Goal: Task Accomplishment & Management: Complete application form

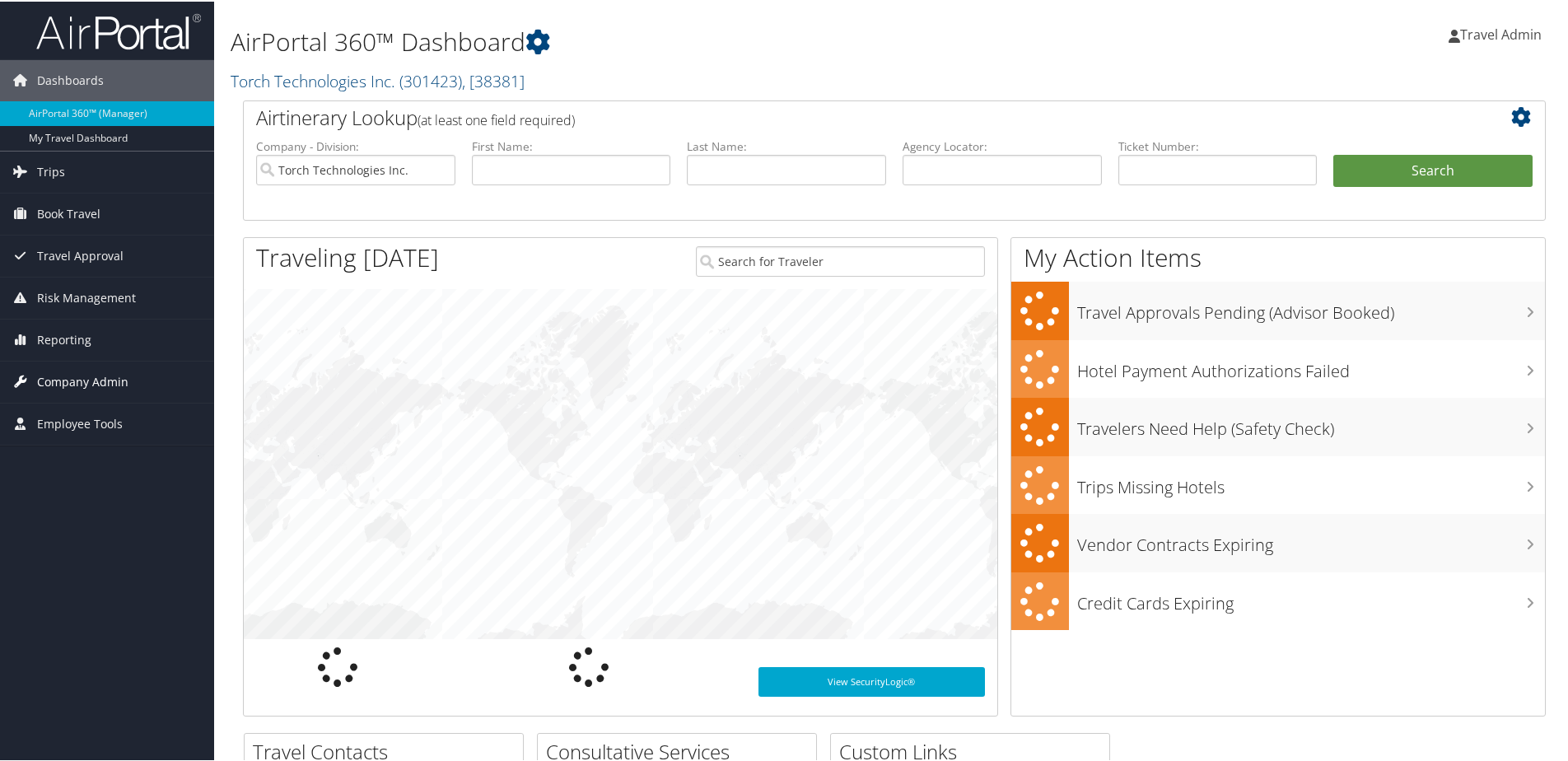
click at [127, 378] on link "Company Admin" at bounding box center [107, 380] width 214 height 41
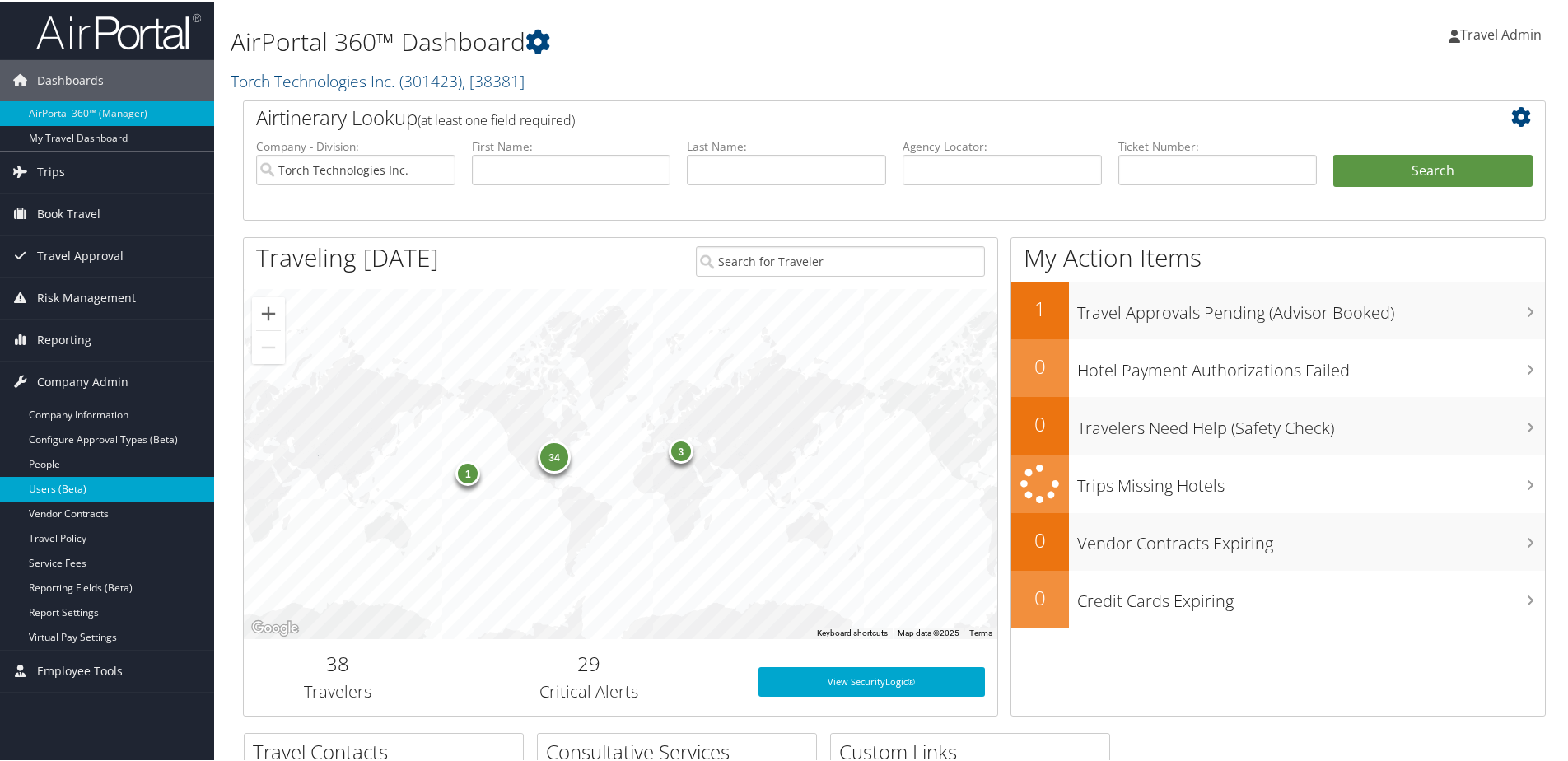
click at [56, 490] on link "Users (Beta)" at bounding box center [107, 487] width 214 height 25
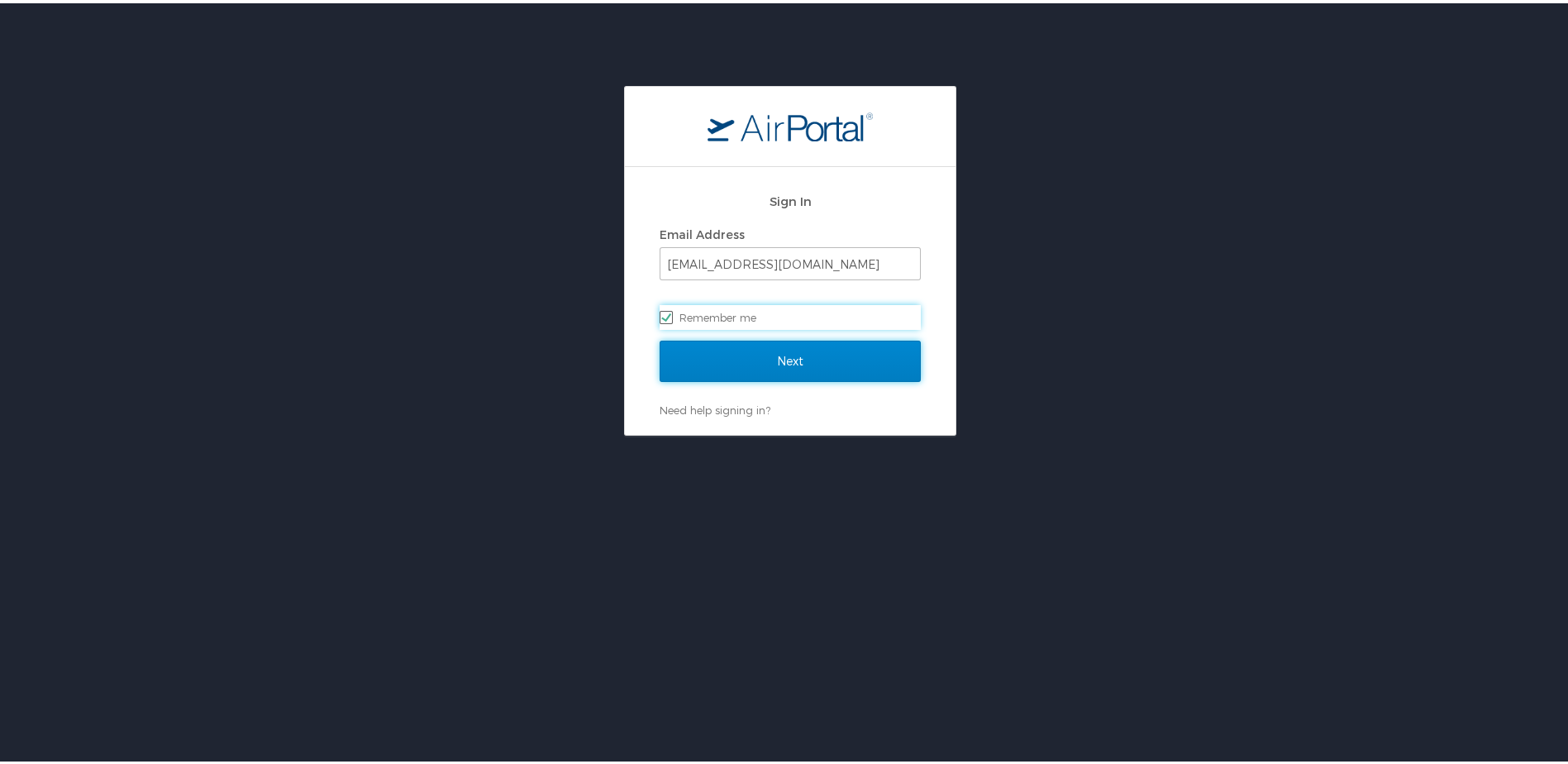
click at [718, 362] on input "Next" at bounding box center [790, 358] width 261 height 41
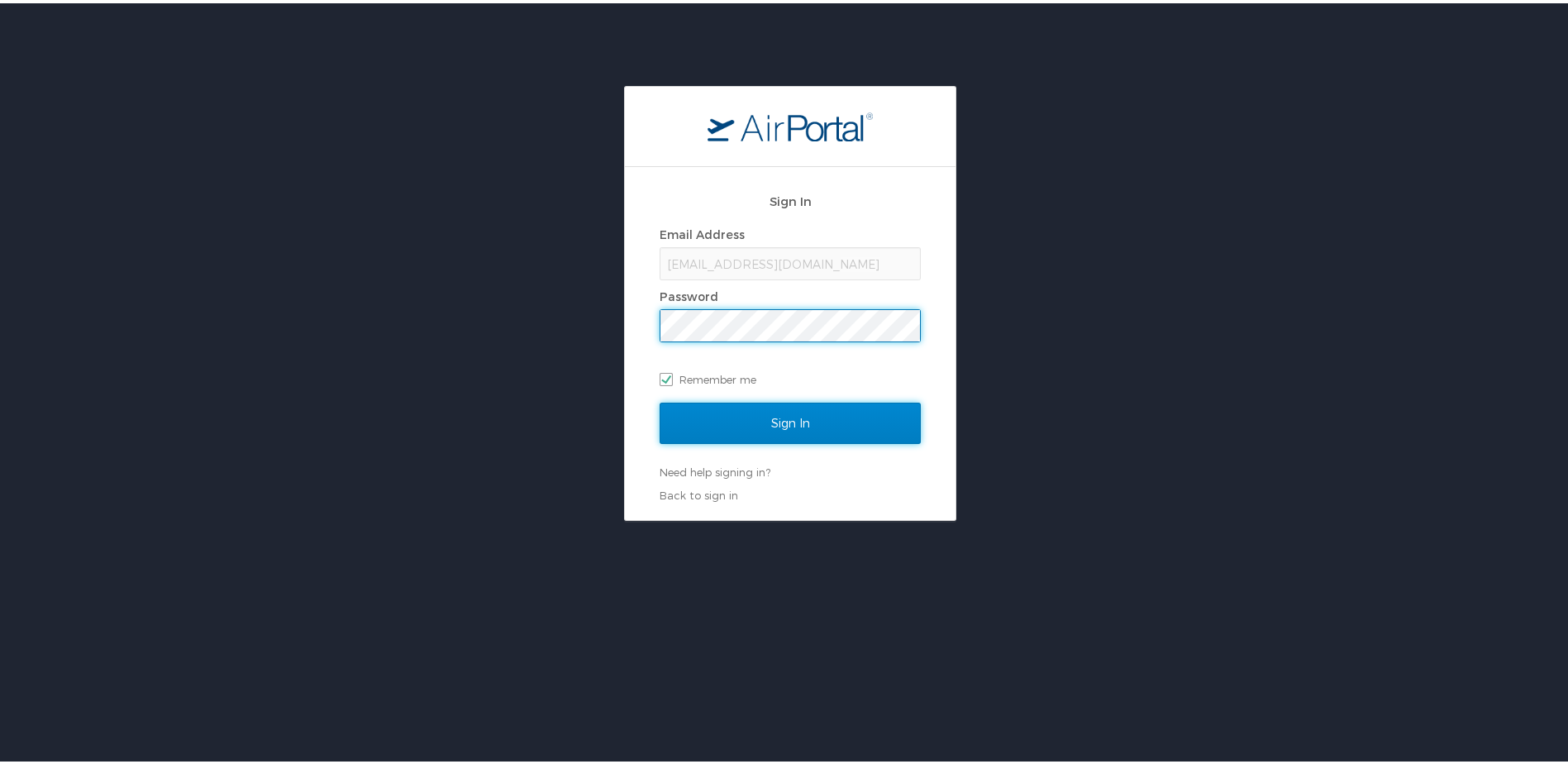
click at [805, 426] on input "Sign In" at bounding box center [790, 420] width 261 height 41
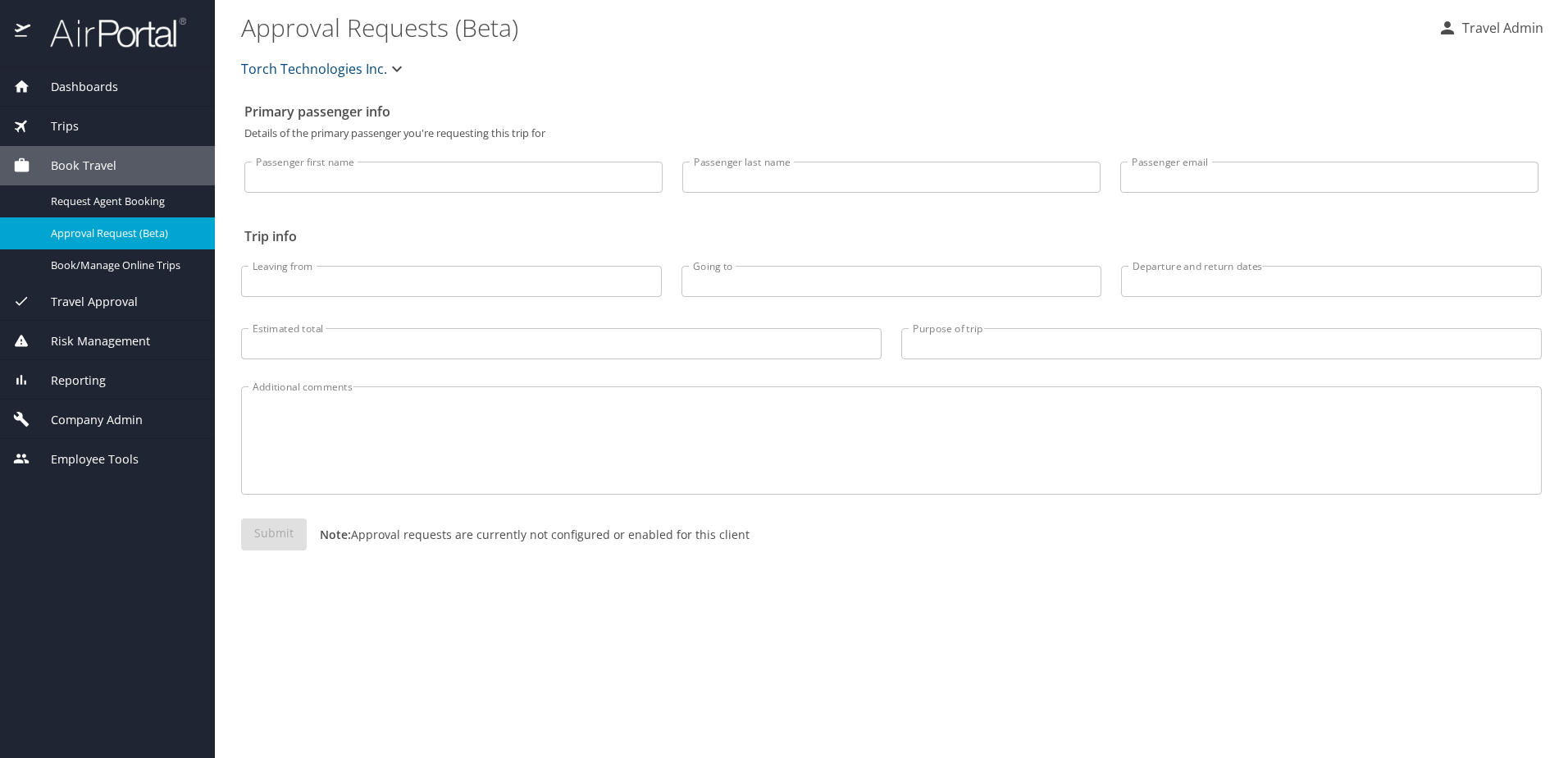
click at [118, 419] on span "Company Admin" at bounding box center [87, 421] width 113 height 18
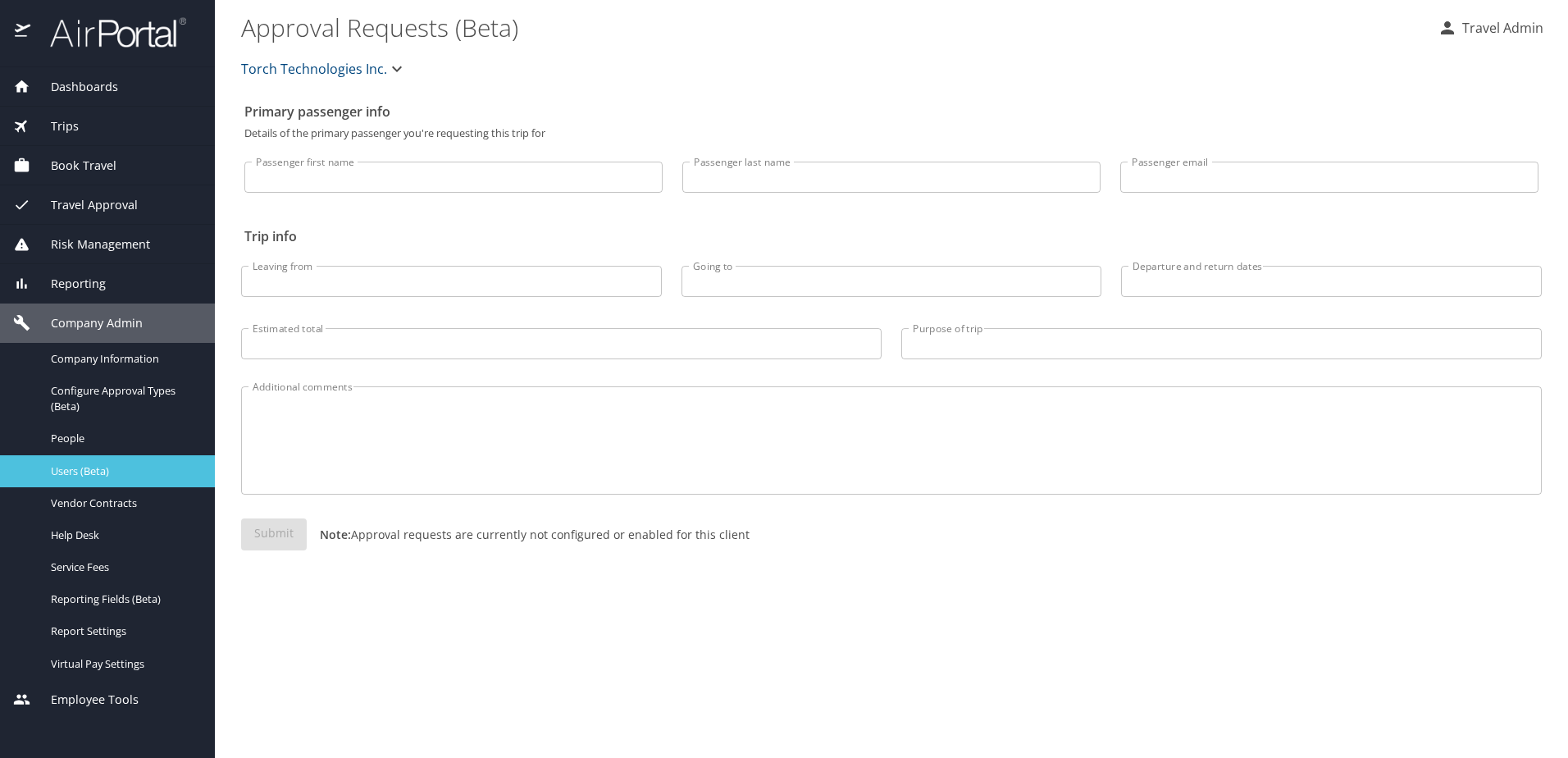
click at [116, 463] on span "Users (Beta)" at bounding box center [123, 471] width 144 height 16
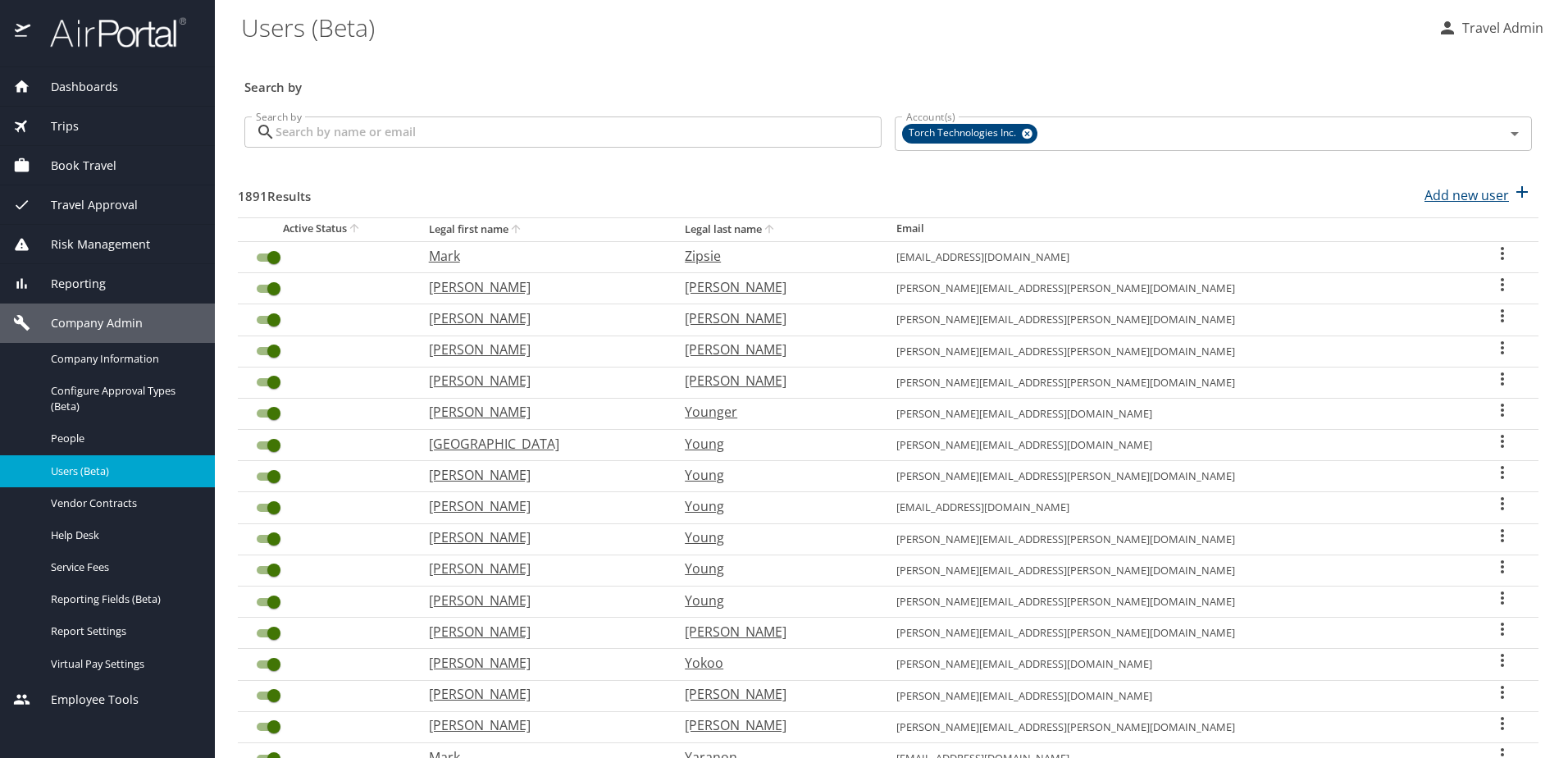
click at [1445, 197] on p "Add new user" at bounding box center [1466, 195] width 84 height 19
select select "US"
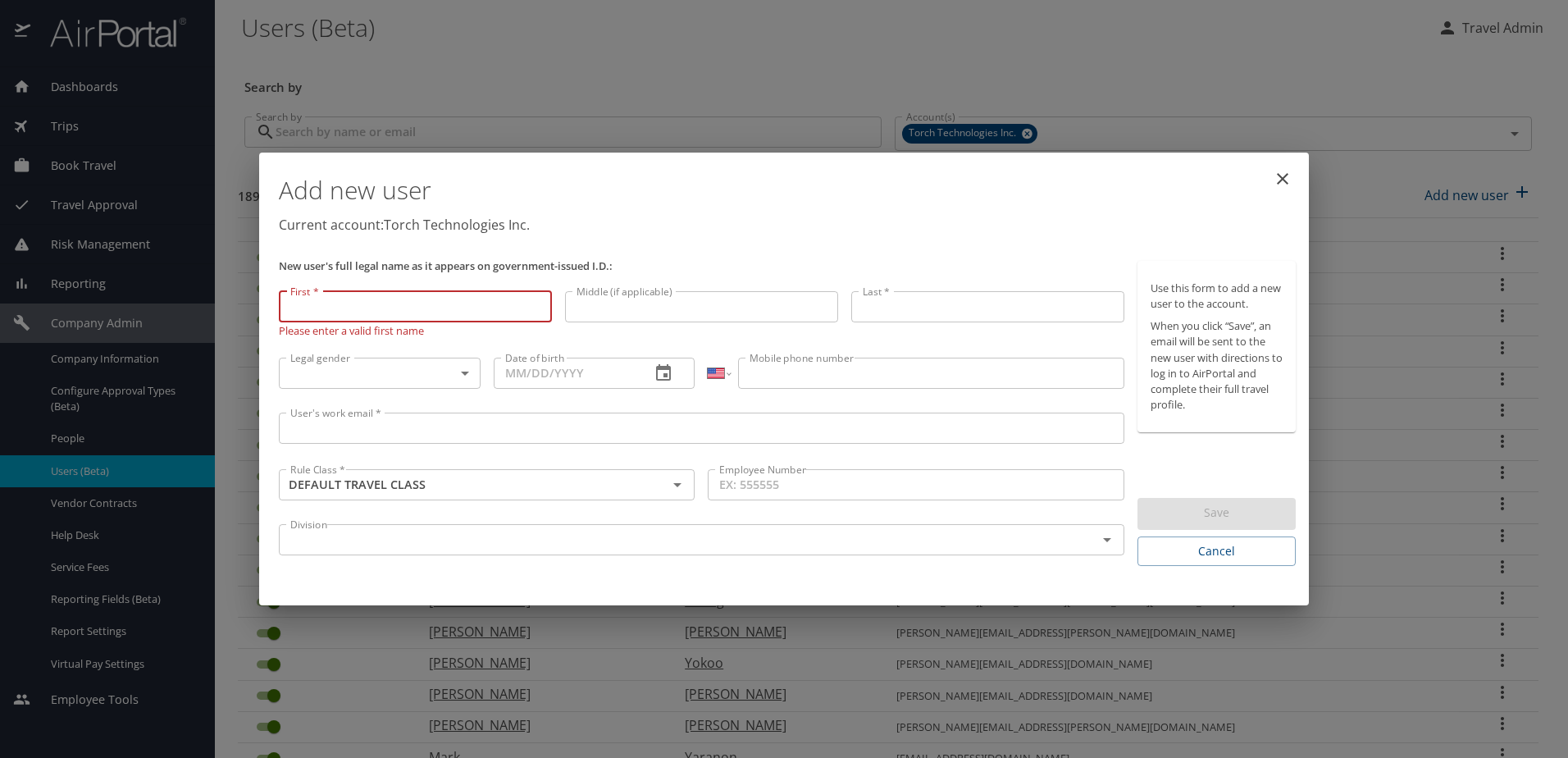
click at [365, 312] on input "First *" at bounding box center [415, 307] width 273 height 31
paste input "Robert"
type input "Robert"
click at [935, 297] on input "Last *" at bounding box center [987, 307] width 273 height 31
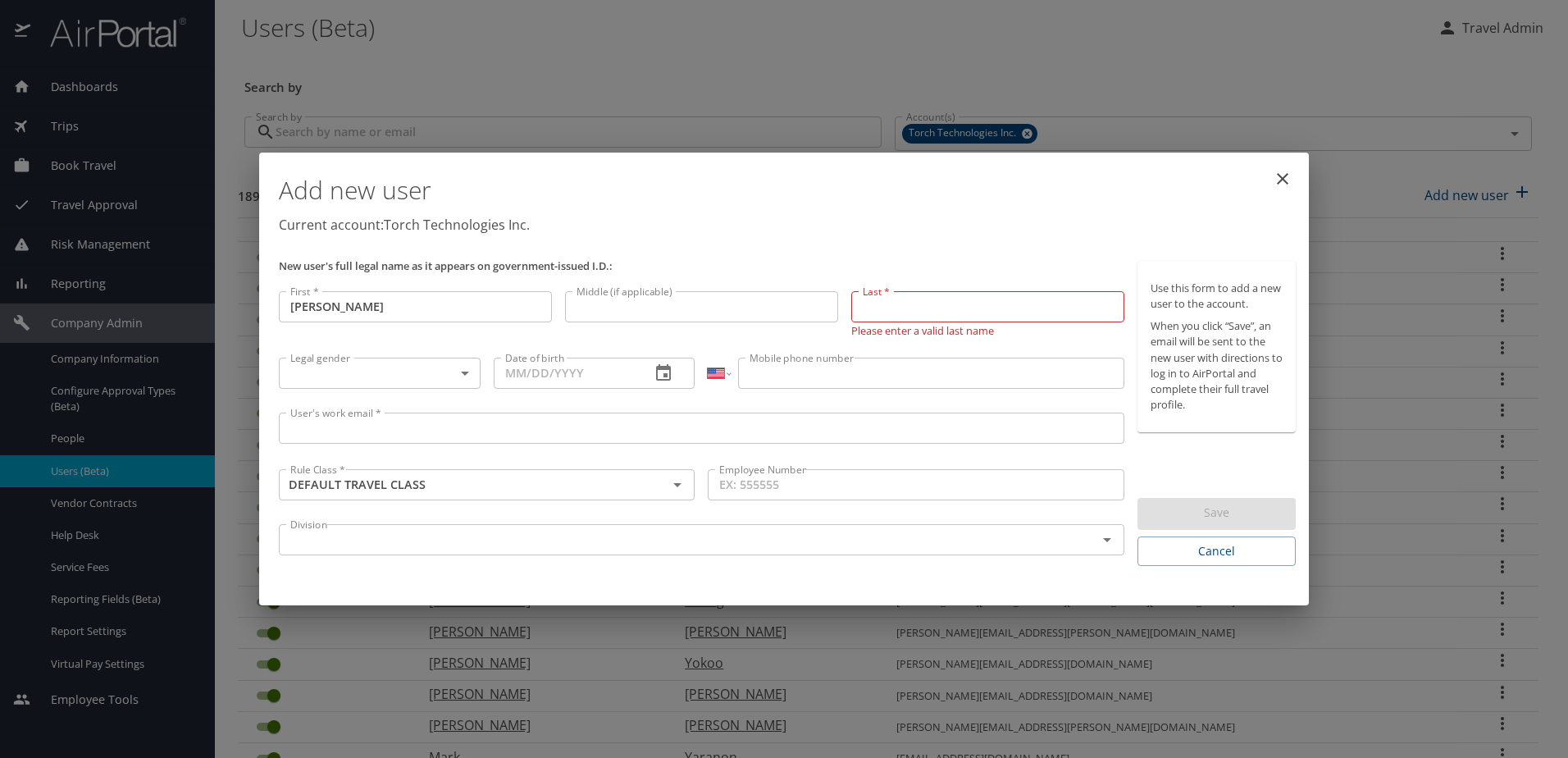
click at [881, 310] on input "Last *" at bounding box center [987, 307] width 273 height 31
paste input "Latham"
type input "Latham"
click at [425, 363] on body "Dashboards AirPortal 360™ Manager My Travel Dashboard Trips Airtinerary® Lookup…" at bounding box center [784, 379] width 1568 height 758
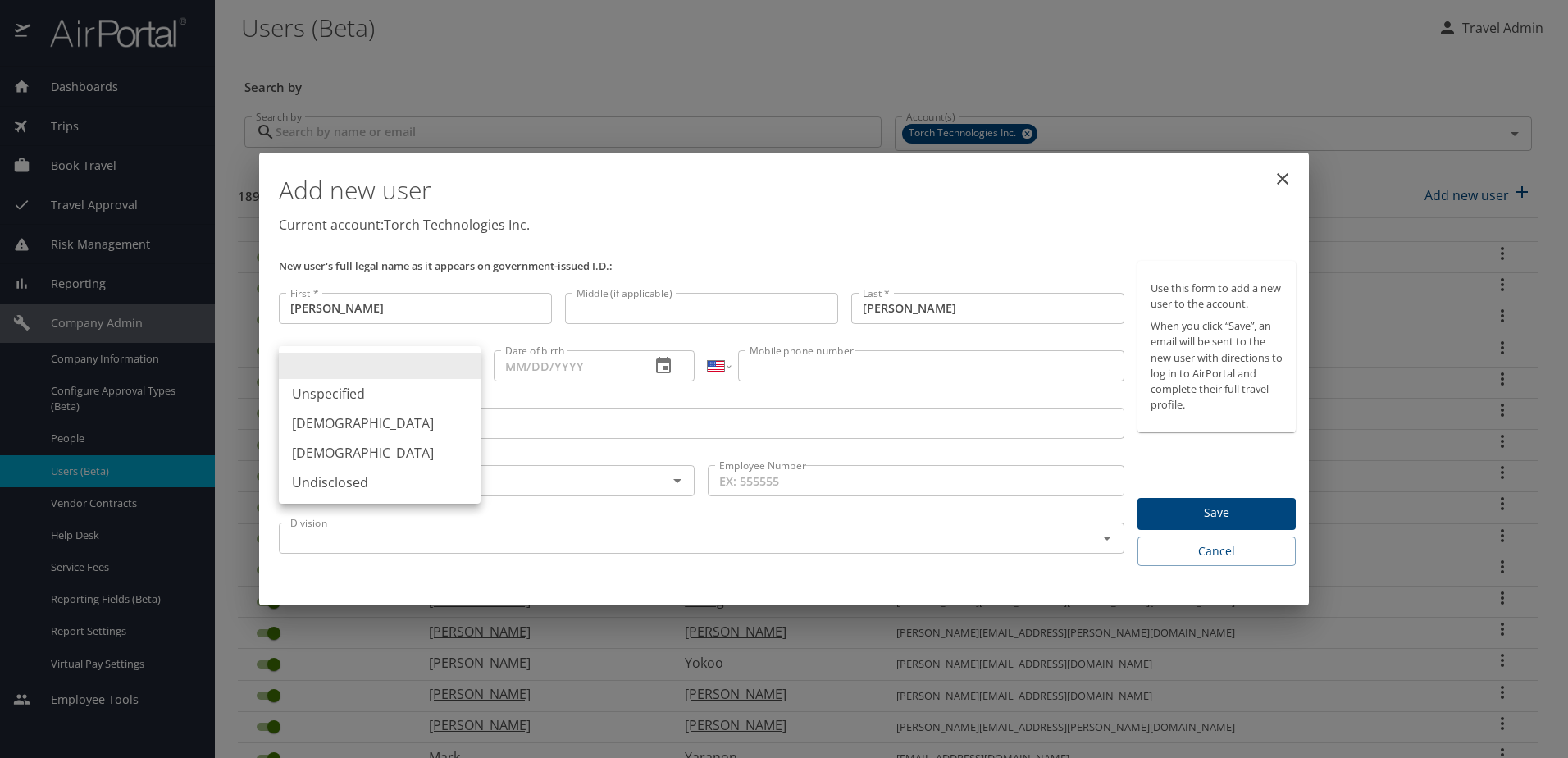
click at [317, 422] on li "Male" at bounding box center [380, 423] width 202 height 30
type input "Male"
click at [611, 373] on input "Date of birth" at bounding box center [566, 366] width 144 height 31
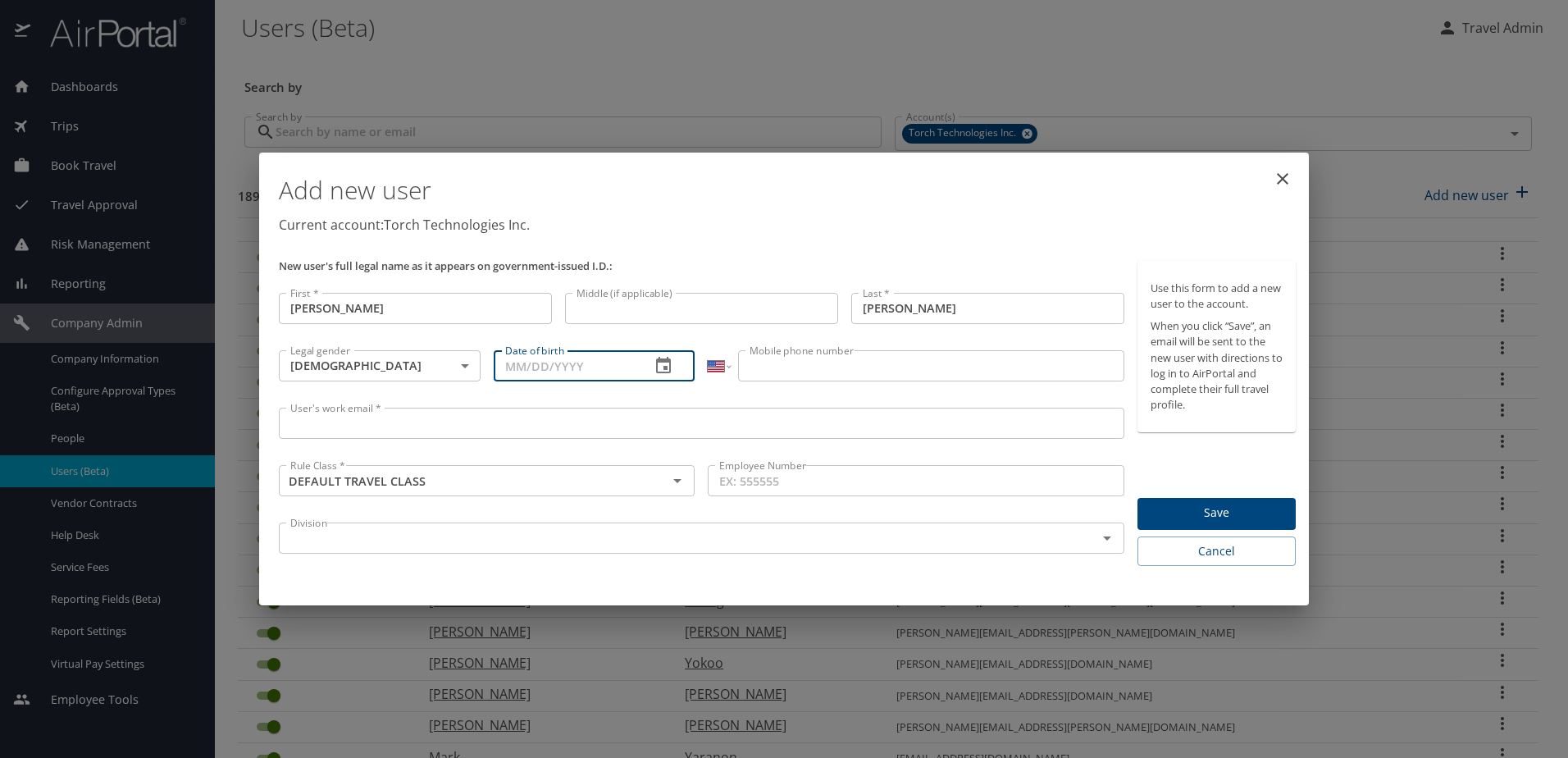
paste input "06/03/1986"
type input "06/03/1986"
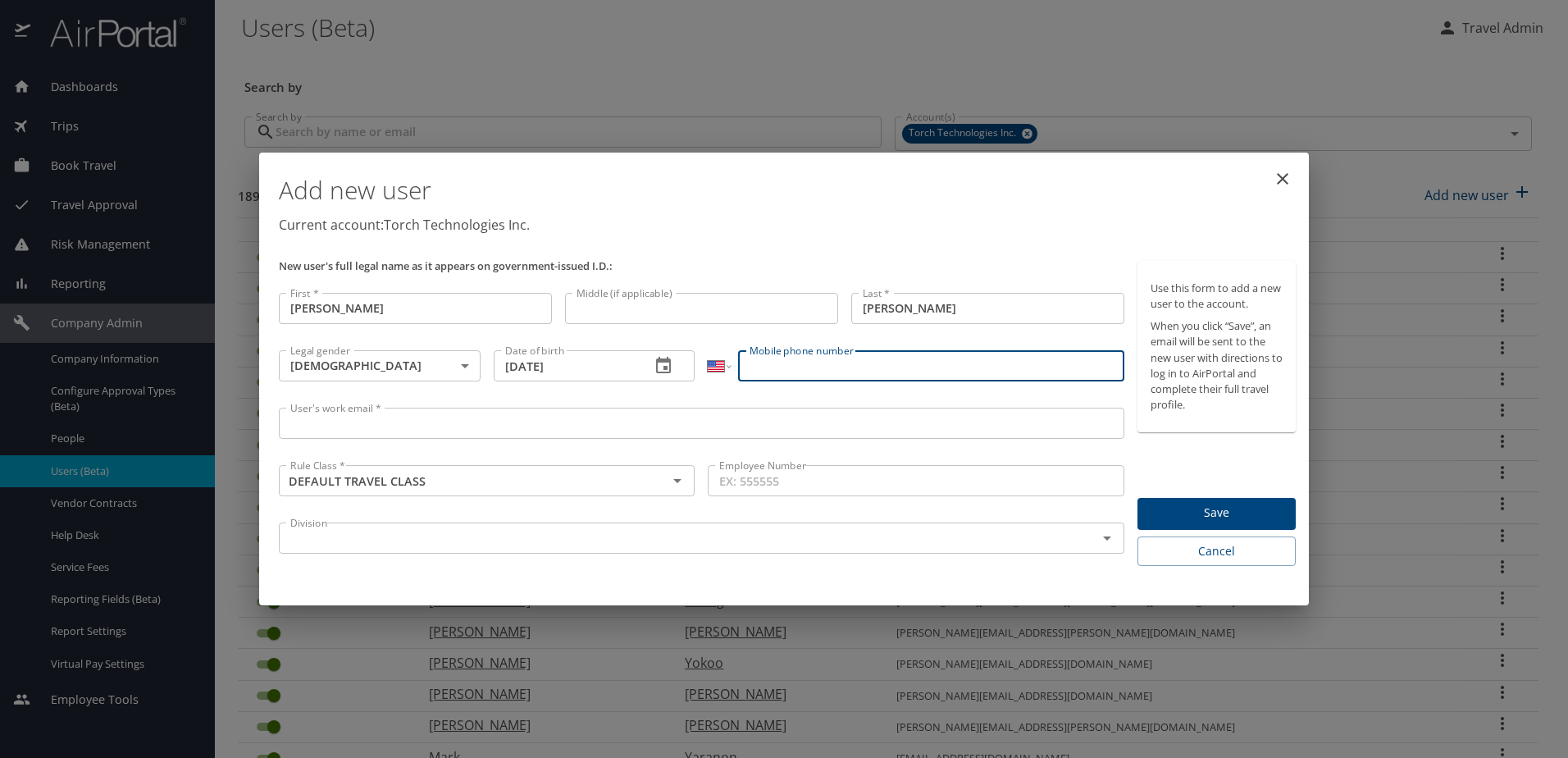
click at [854, 363] on input "Mobile phone number" at bounding box center [931, 366] width 386 height 31
click at [935, 364] on input "Mobile phone number" at bounding box center [931, 366] width 386 height 31
paste input "(334) 233-5444"
type input "(334) 233-5444"
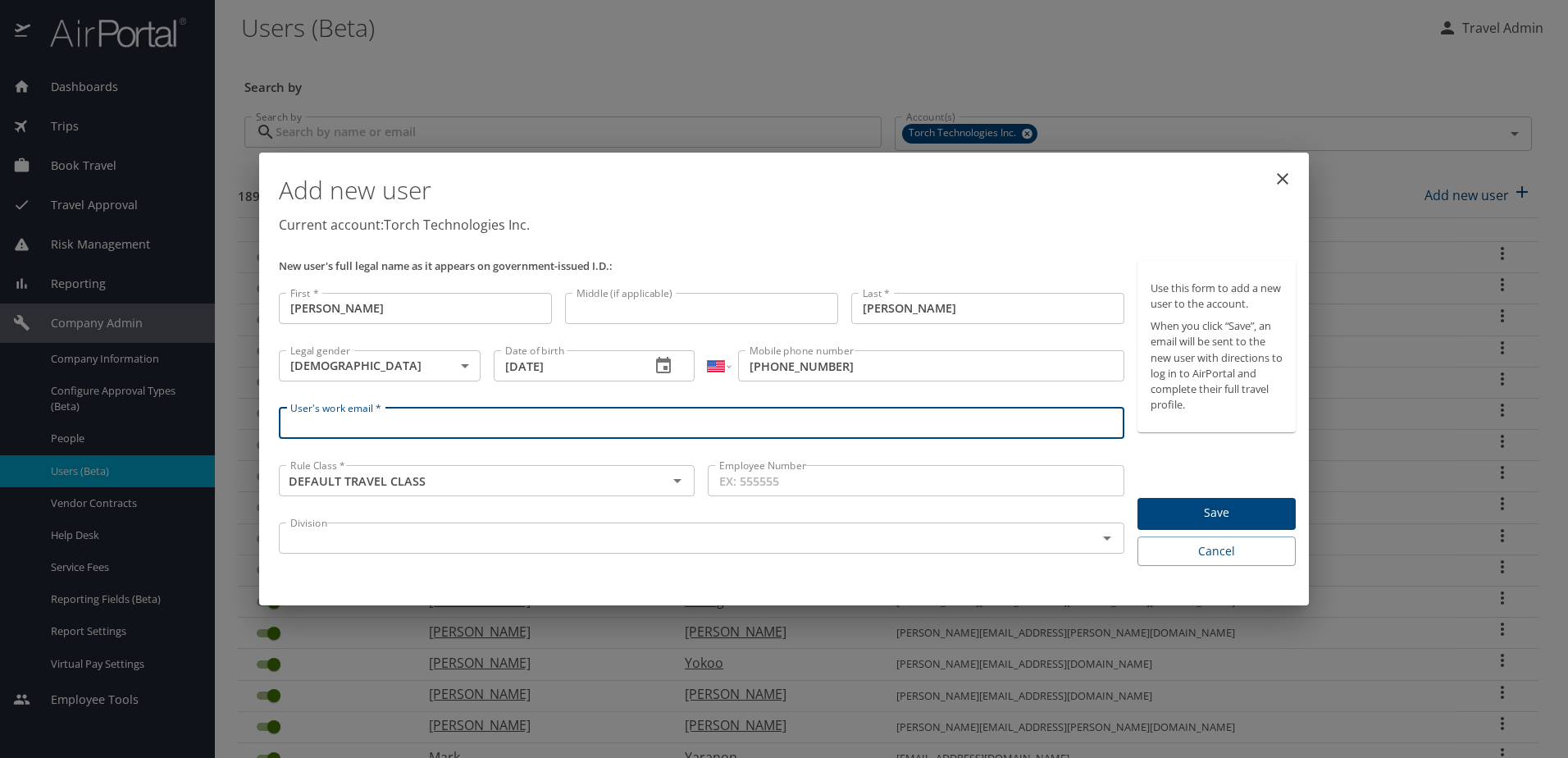
click at [308, 419] on input "User's work email *" at bounding box center [702, 423] width 846 height 31
paste input "rob.latham@torchtechnologies.com"
type input "rob.latham@torchtechnologies.com"
click at [886, 474] on input "Employee Number" at bounding box center [916, 481] width 416 height 31
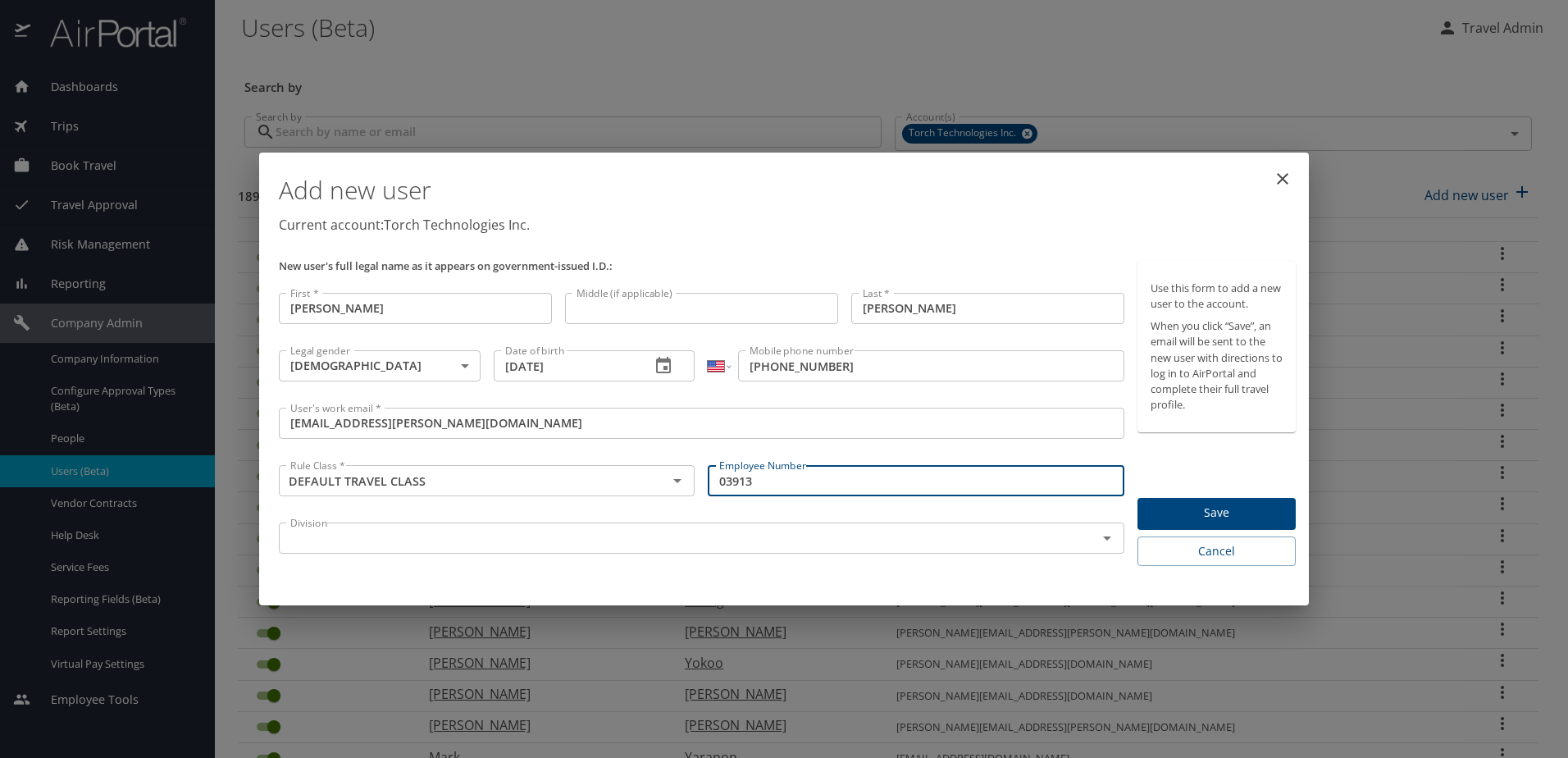
click at [795, 525] on div "Division" at bounding box center [702, 538] width 846 height 31
type input "03913"
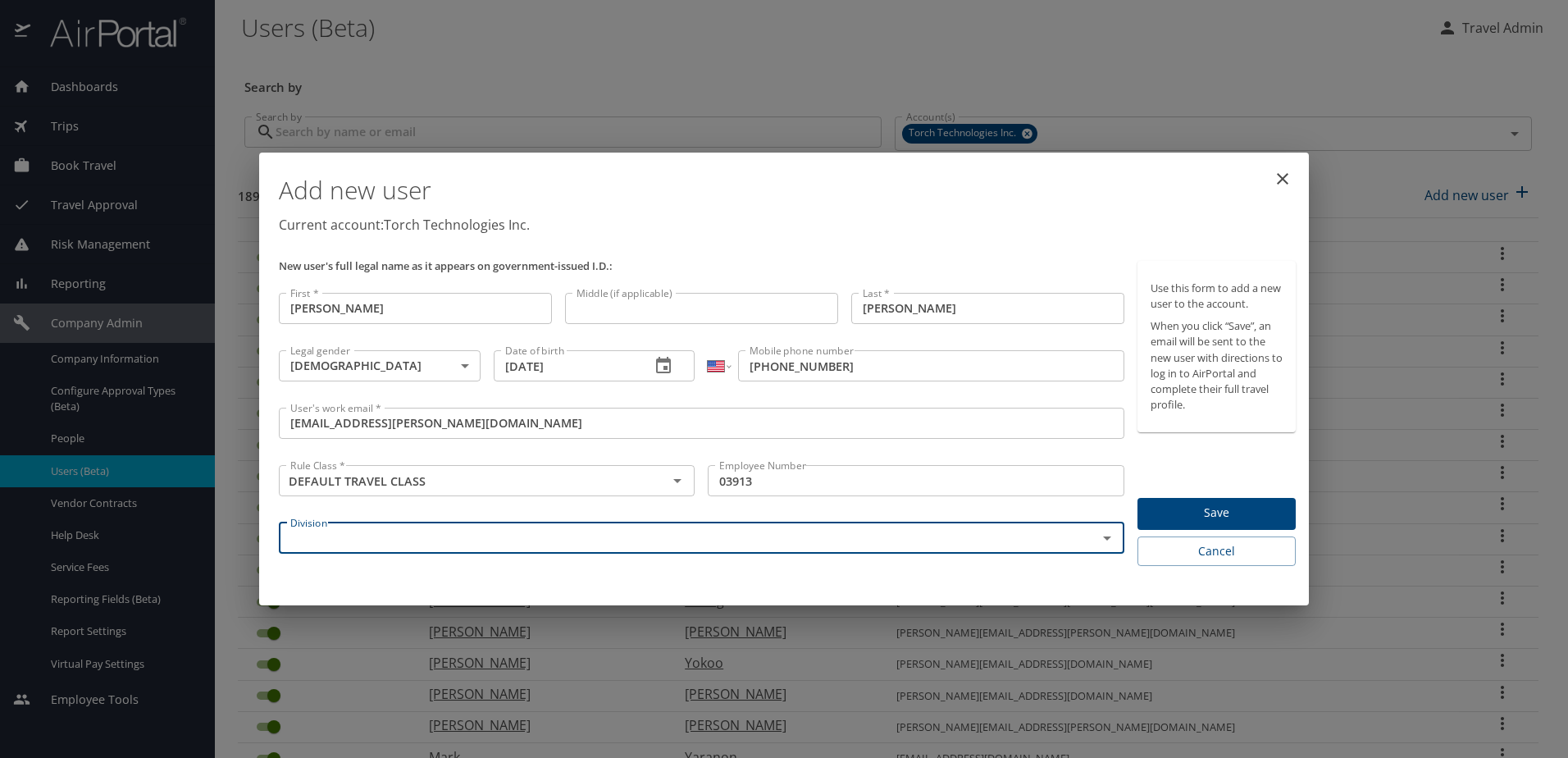
click at [782, 549] on div "Division" at bounding box center [702, 538] width 846 height 31
click at [1109, 536] on icon "Open" at bounding box center [1107, 538] width 8 height 4
click at [404, 588] on li "Torch Technologies" at bounding box center [701, 590] width 846 height 22
type input "Torch Technologies"
click at [1200, 518] on span "Save" at bounding box center [1217, 513] width 132 height 20
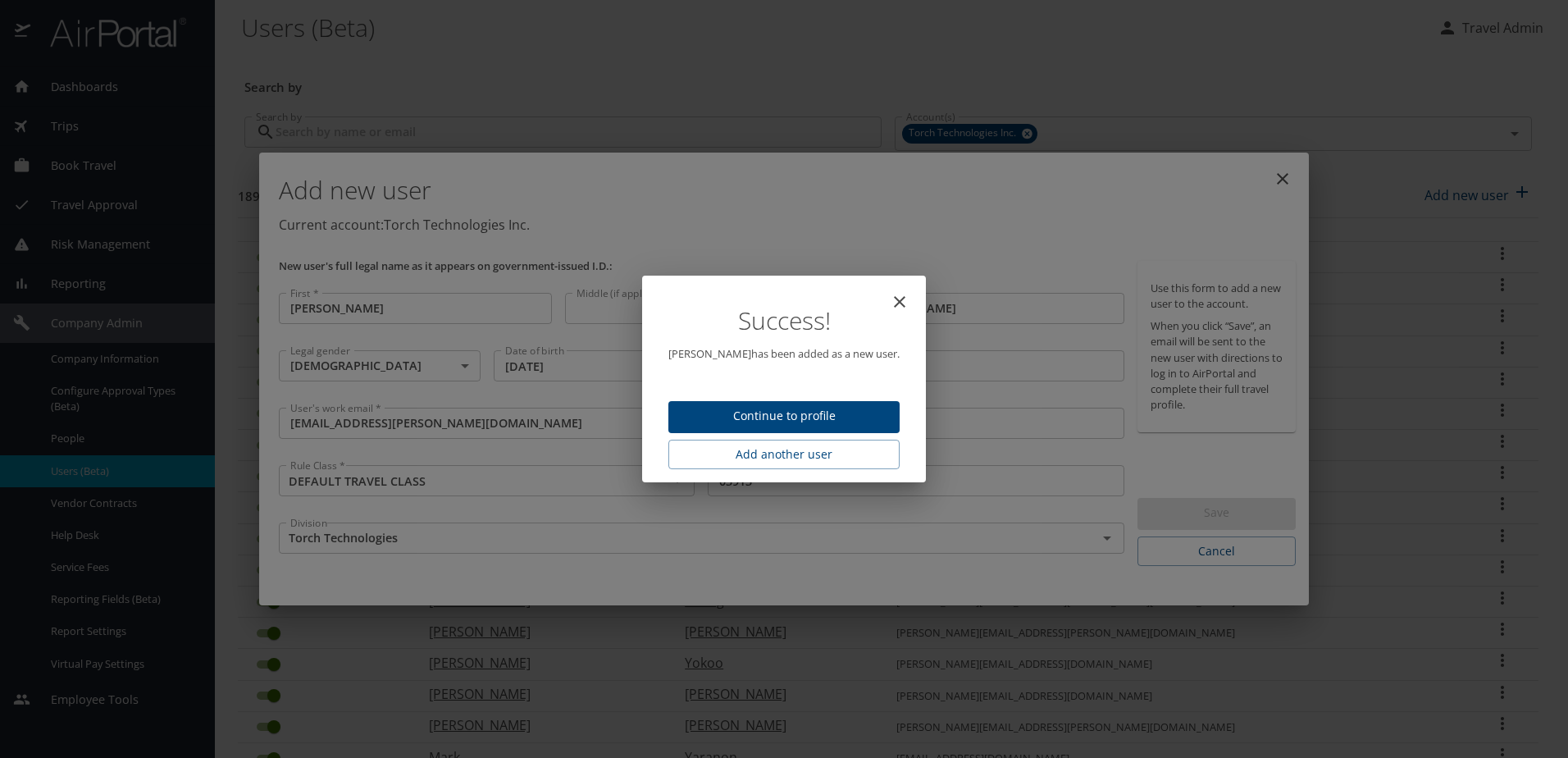
click at [891, 302] on icon "close" at bounding box center [900, 301] width 19 height 19
type input "10/02/2025"
